Goal: Find specific page/section

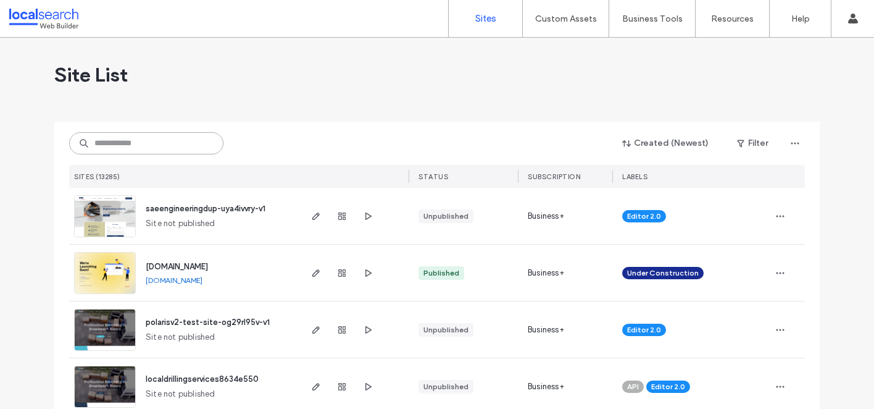
click at [154, 144] on input at bounding box center [146, 143] width 154 height 22
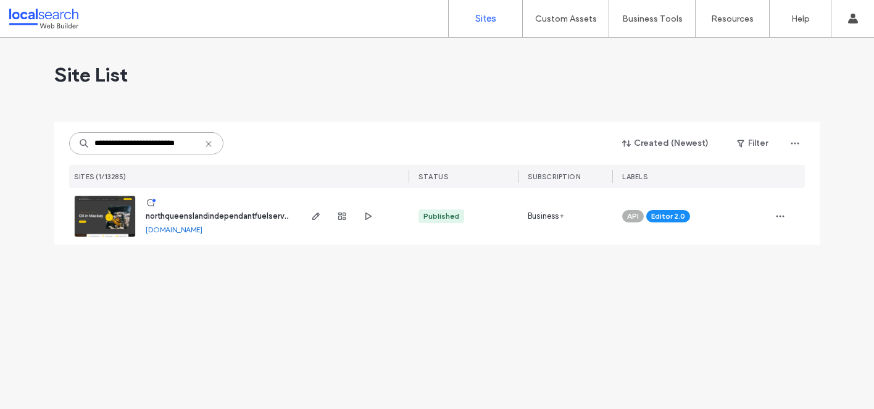
scroll to position [0, 9]
type input "**********"
click at [222, 219] on span "northqueenslandindependantfuelservices" at bounding box center [223, 215] width 154 height 9
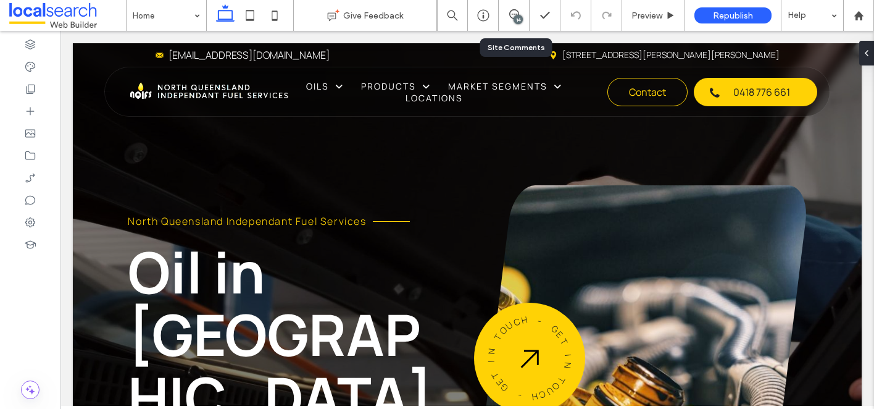
click at [512, 25] on div "14" at bounding box center [514, 15] width 31 height 31
click at [506, 12] on span at bounding box center [514, 14] width 30 height 10
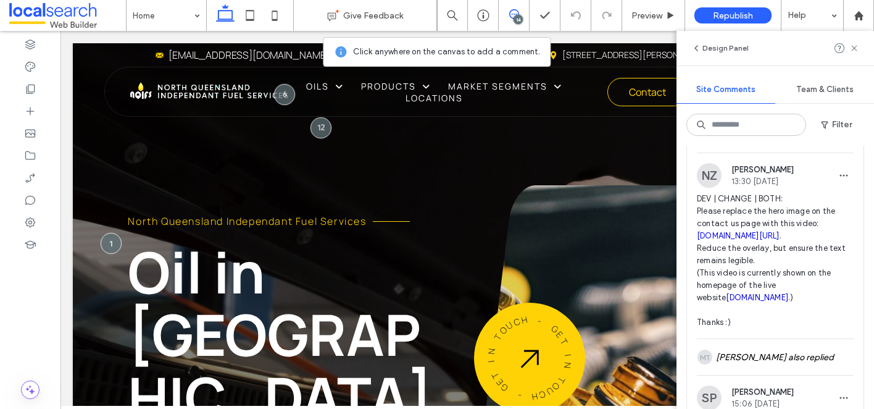
scroll to position [1226, 0]
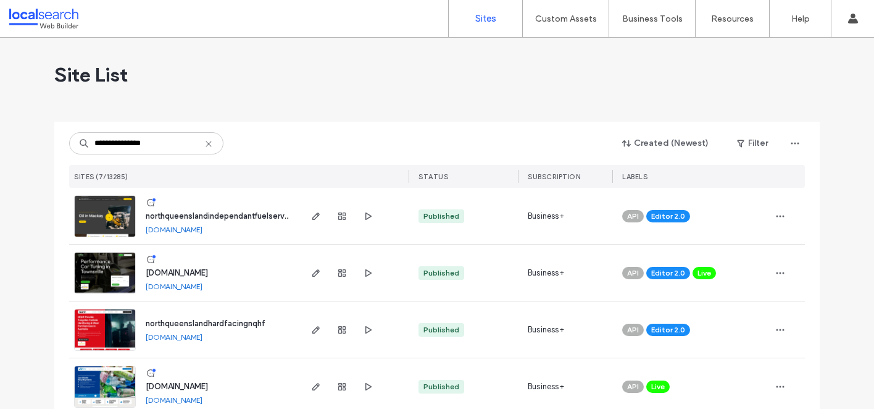
type input "**********"
click at [227, 217] on span "northqueenslandindependantfuelservices" at bounding box center [223, 215] width 154 height 9
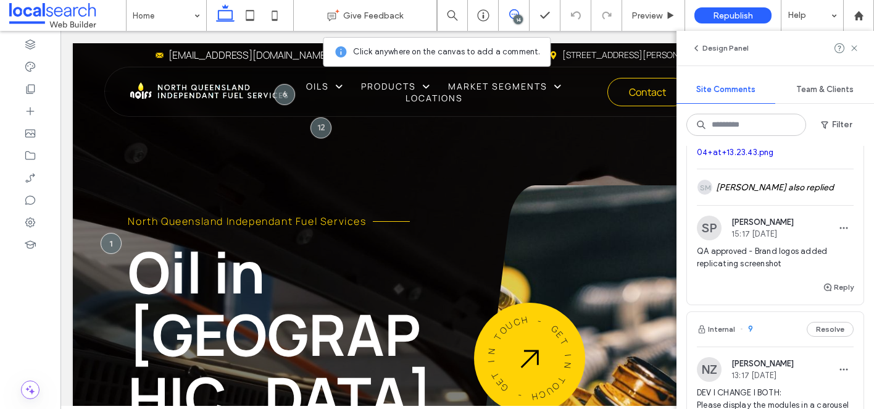
scroll to position [1706, 0]
click at [767, 204] on div "SM [PERSON_NAME] also replied" at bounding box center [775, 186] width 157 height 36
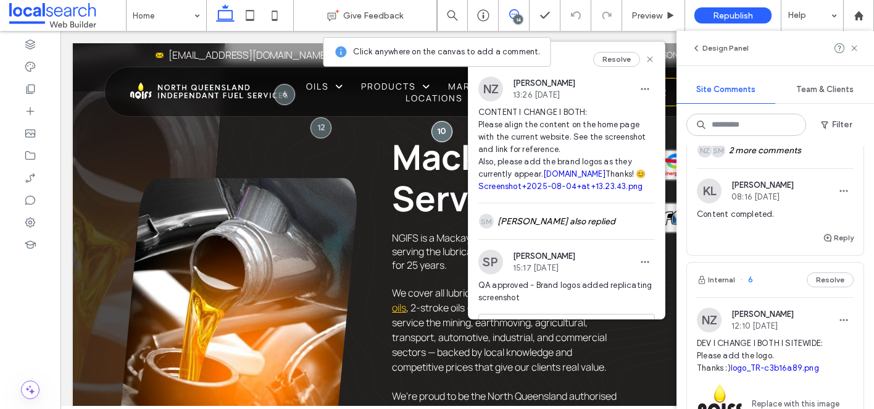
scroll to position [2354, 0]
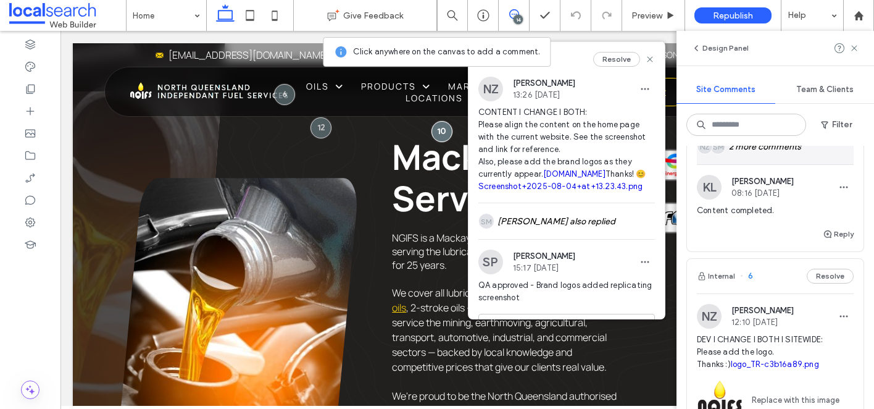
click at [764, 164] on div "SM NZ 2 more comments" at bounding box center [775, 146] width 157 height 36
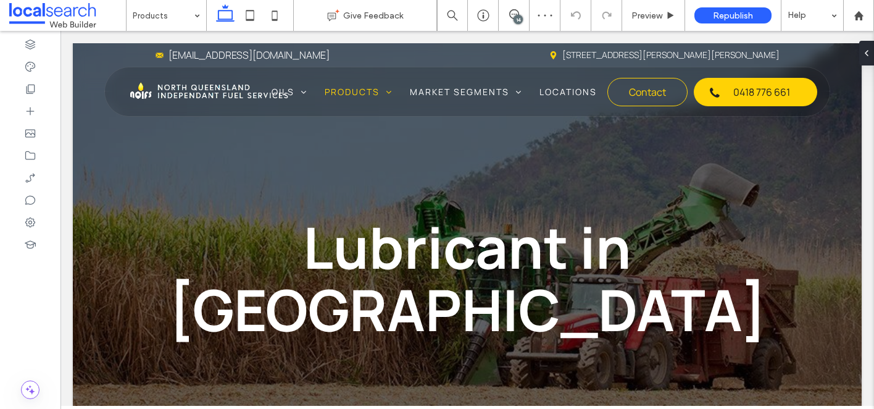
click at [519, 15] on div "14" at bounding box center [518, 19] width 9 height 9
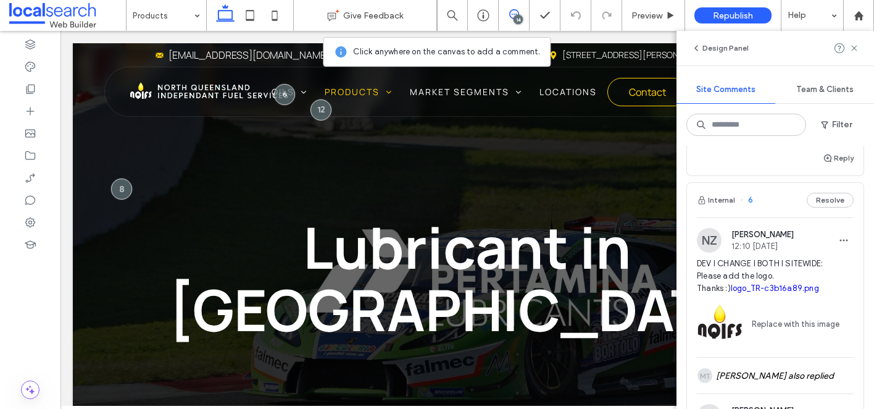
scroll to position [2353, 0]
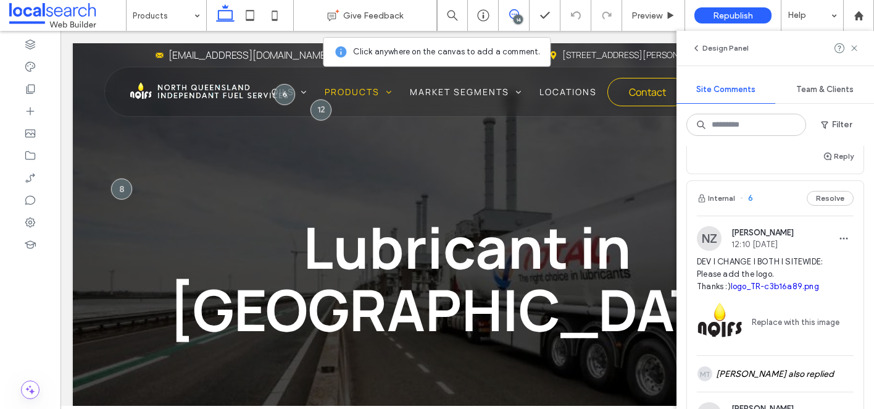
click at [759, 86] on div "SM NZ 2 more comments" at bounding box center [775, 69] width 157 height 36
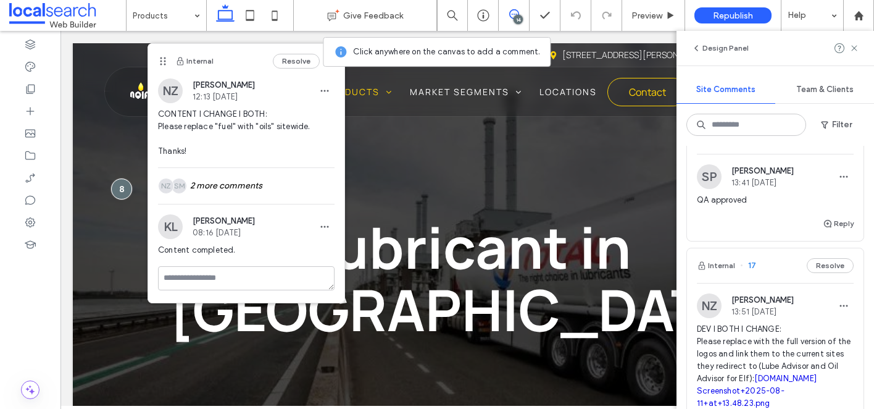
scroll to position [0, 0]
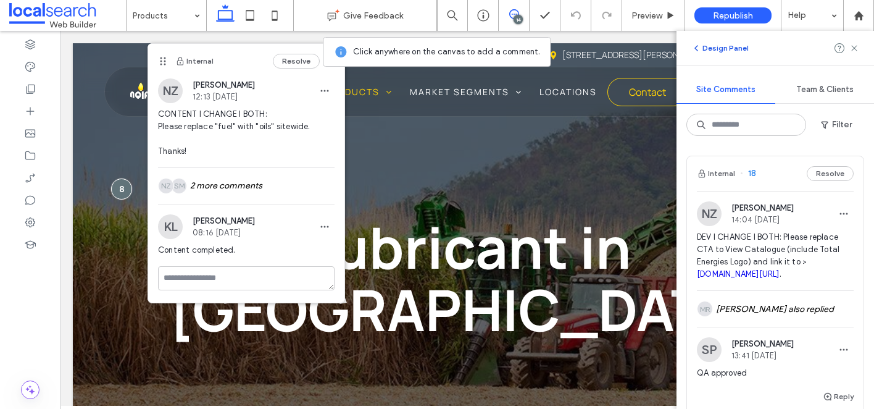
click at [710, 48] on button "Design Panel" at bounding box center [719, 48] width 57 height 15
